Goal: Information Seeking & Learning: Learn about a topic

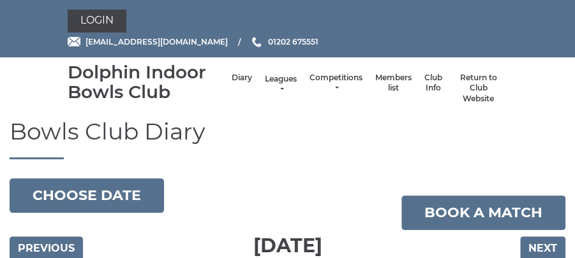
click at [285, 85] on link "Leagues" at bounding box center [281, 84] width 32 height 21
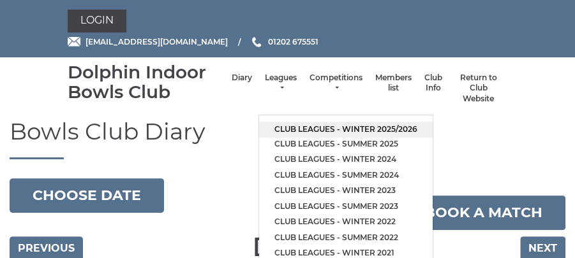
click at [364, 126] on link "Club leagues - Winter 2025/2026" at bounding box center [346, 130] width 174 height 16
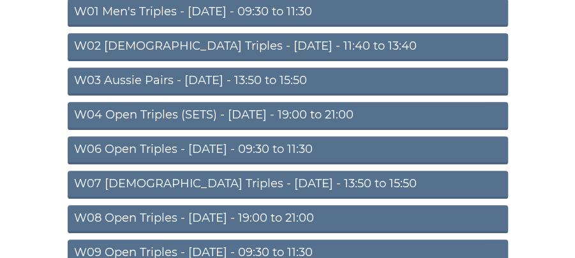
scroll to position [244, 0]
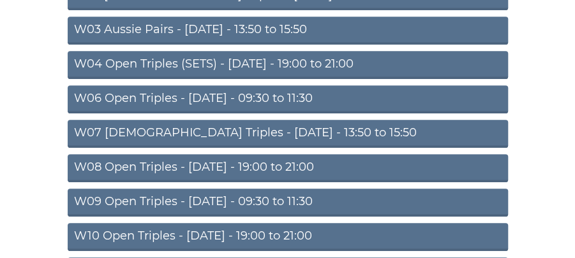
click at [321, 200] on link "W09 Open Triples - Wednesday - 09:30 to 11:30" at bounding box center [288, 203] width 440 height 28
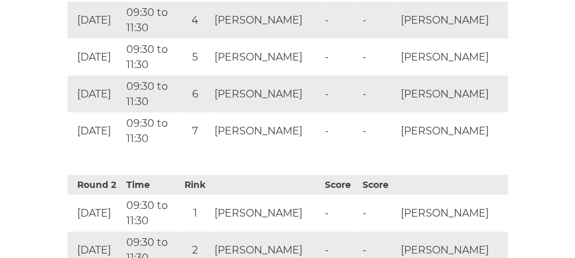
scroll to position [917, 0]
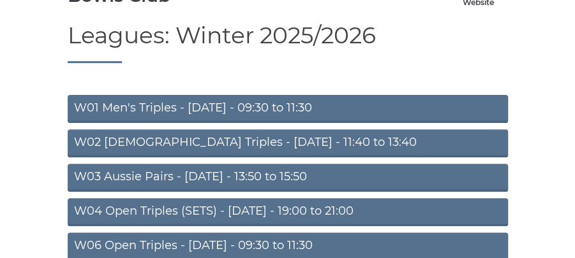
scroll to position [57, 0]
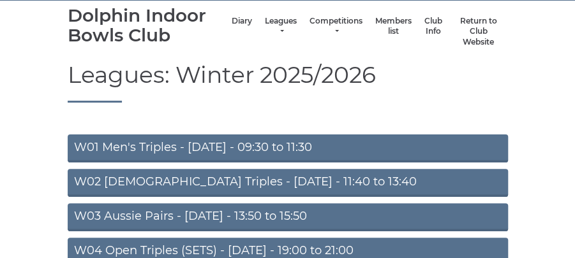
click at [292, 147] on link "W01 Men's Triples - Monday - 09:30 to 11:30" at bounding box center [288, 149] width 440 height 28
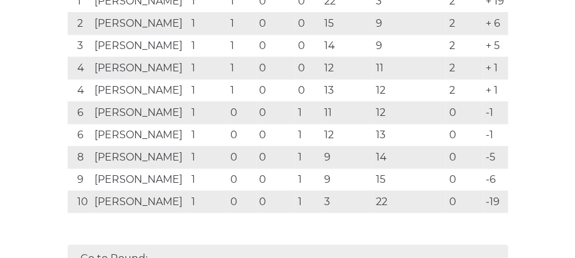
scroll to position [351, 0]
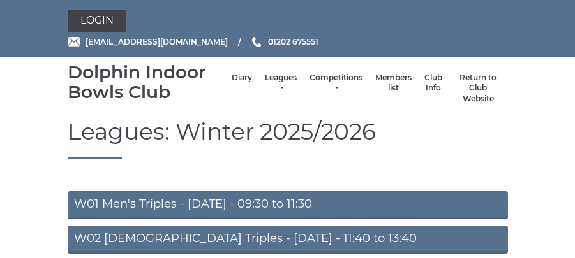
scroll to position [57, 0]
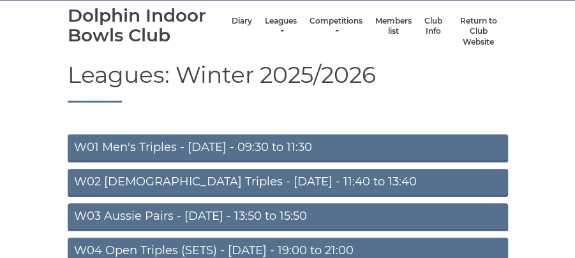
click at [273, 213] on link "W03 Aussie Pairs - [DATE] - 13:50 to 15:50" at bounding box center [288, 217] width 440 height 28
